Goal: Navigation & Orientation: Find specific page/section

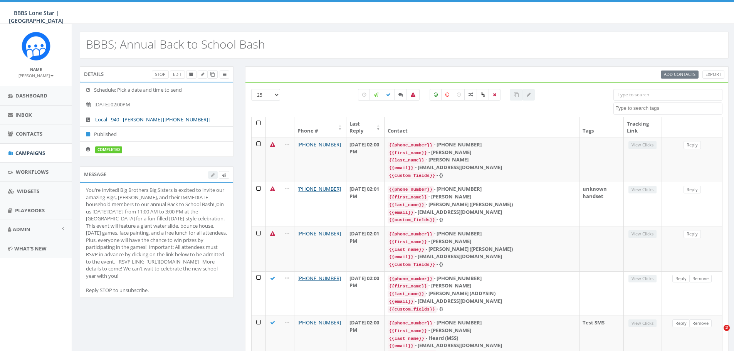
select select
click at [27, 130] on span "Contacts" at bounding box center [29, 133] width 27 height 7
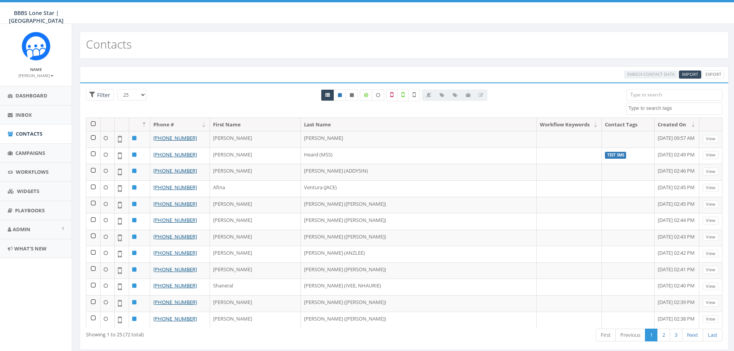
select select
